Goal: Navigation & Orientation: Find specific page/section

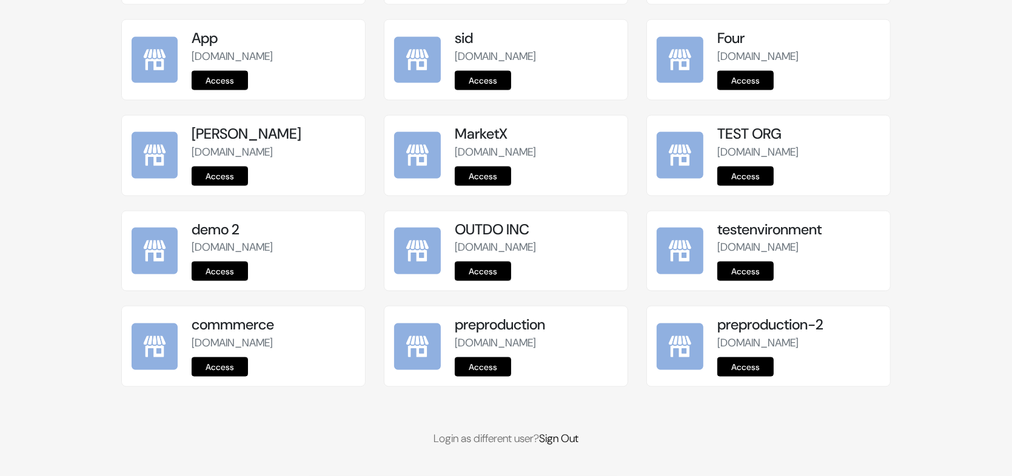
click at [484, 365] on link "Access" at bounding box center [483, 367] width 56 height 19
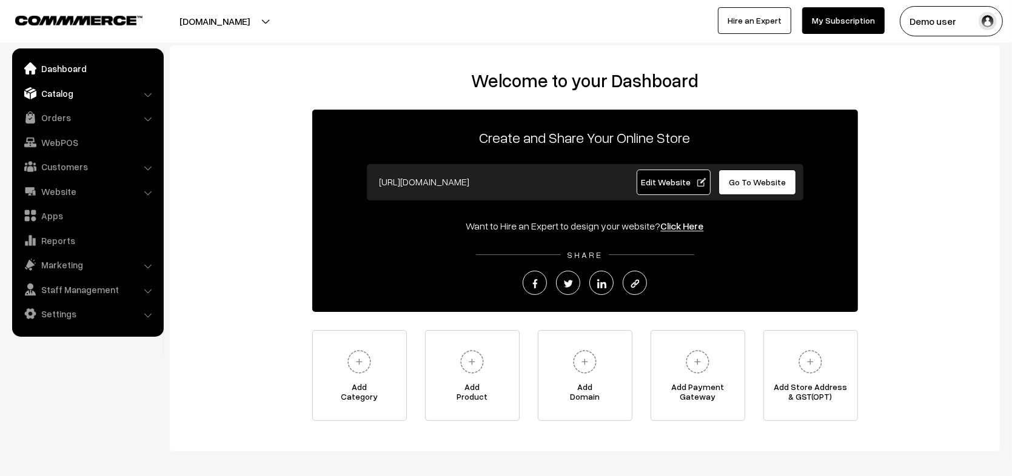
click at [105, 86] on link "Catalog" at bounding box center [87, 93] width 144 height 22
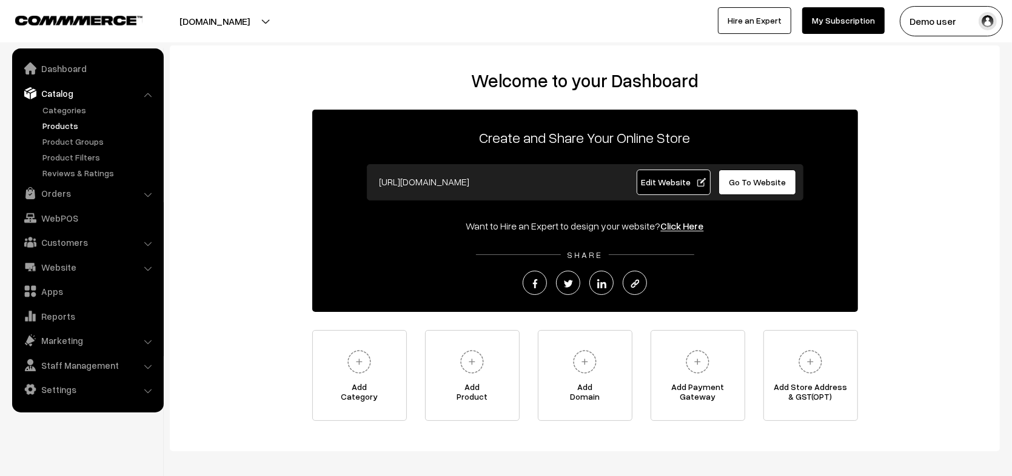
click at [82, 124] on link "Products" at bounding box center [99, 125] width 120 height 13
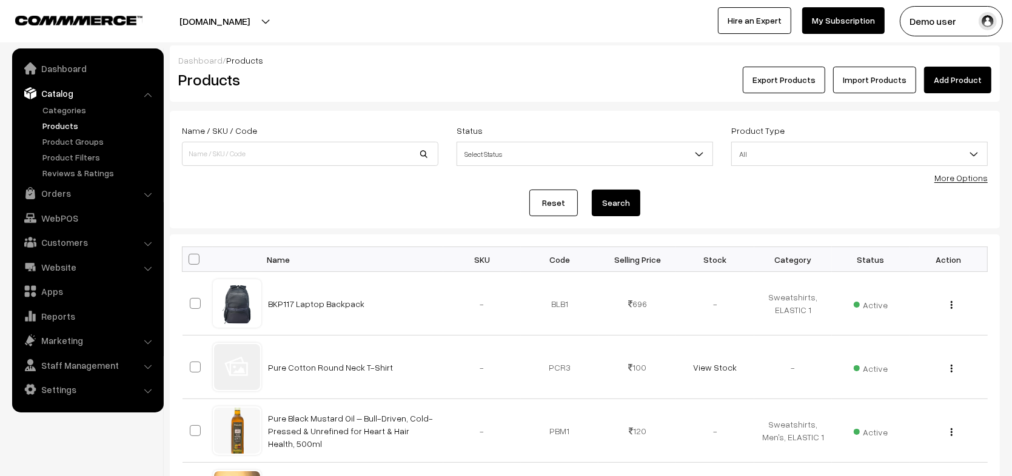
click at [212, 22] on button "instawebby.com" at bounding box center [214, 21] width 155 height 30
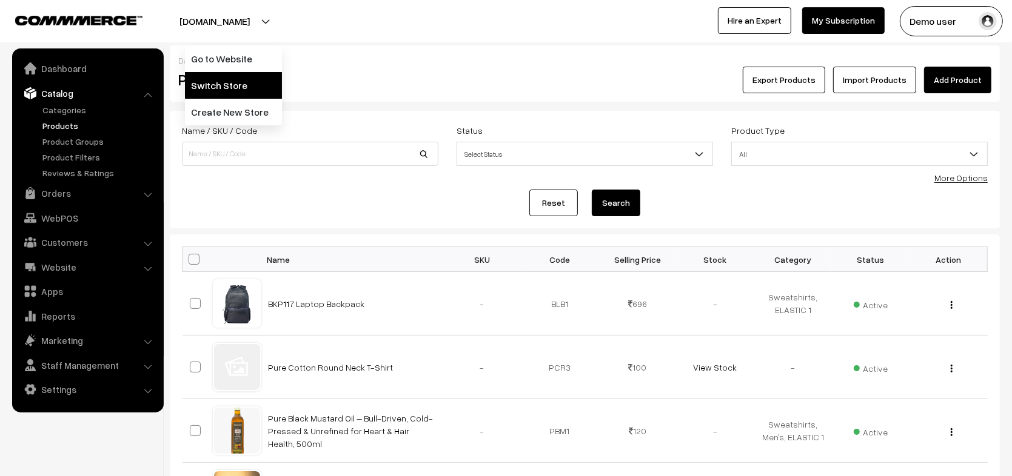
click at [227, 81] on link "Switch Store" at bounding box center [233, 85] width 97 height 27
